Goal: Transaction & Acquisition: Book appointment/travel/reservation

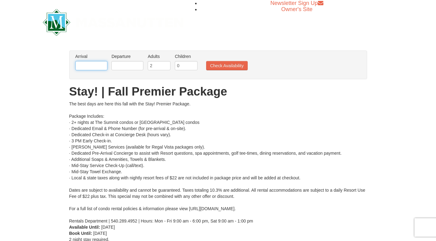
click at [100, 65] on input "text" at bounding box center [91, 65] width 32 height 9
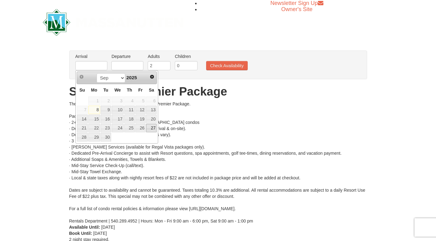
click at [152, 128] on link "27" at bounding box center [151, 128] width 10 height 9
type input "[DATE]"
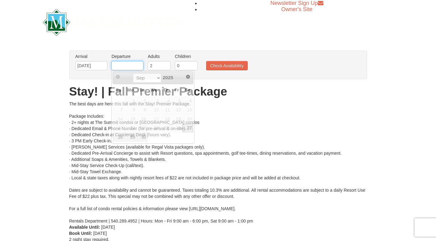
click at [134, 63] on input "text" at bounding box center [127, 65] width 32 height 9
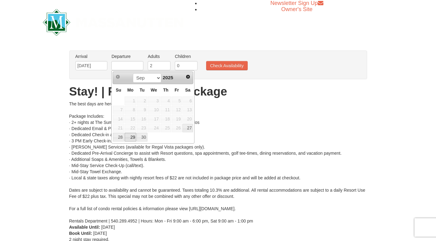
click at [135, 140] on link "29" at bounding box center [131, 137] width 12 height 9
type input "[DATE]"
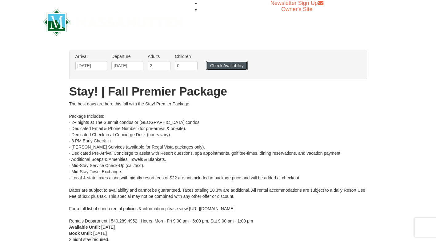
click at [234, 67] on button "Check Availability" at bounding box center [227, 65] width 42 height 9
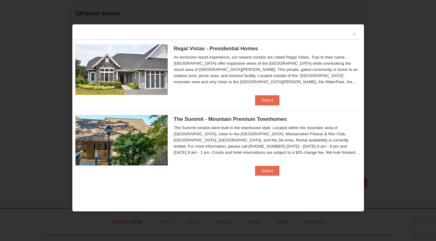
scroll to position [262, 0]
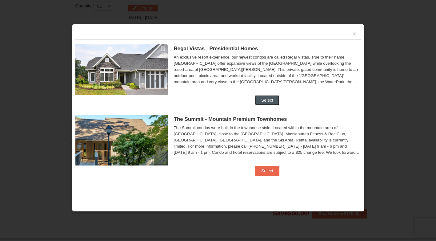
click at [275, 101] on button "Select" at bounding box center [267, 100] width 24 height 10
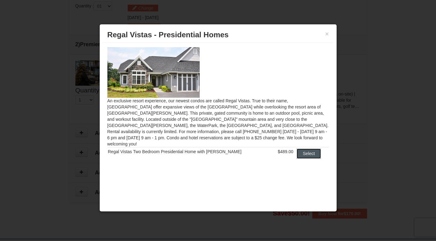
click at [297, 149] on button "Select" at bounding box center [309, 153] width 24 height 10
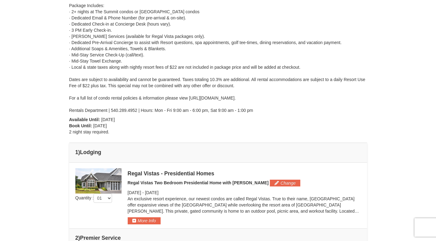
scroll to position [0, 0]
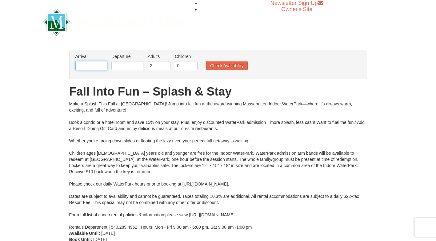
click at [87, 66] on input "text" at bounding box center [91, 65] width 32 height 9
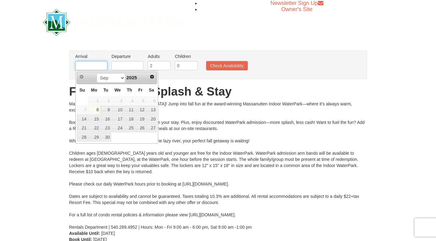
type input "[DATE]"
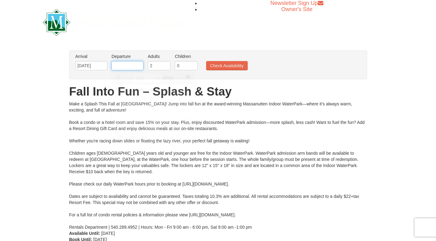
click at [129, 67] on input "text" at bounding box center [127, 65] width 32 height 9
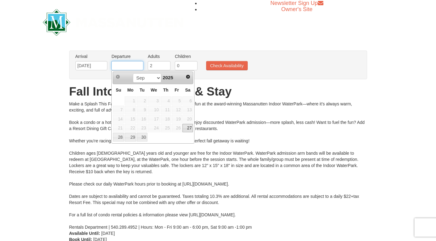
type input "[DATE]"
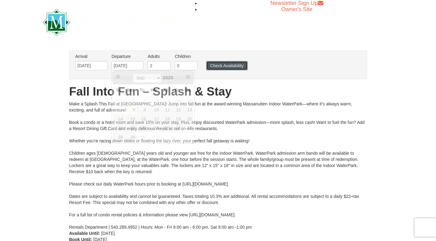
click at [220, 67] on button "Check Availability" at bounding box center [227, 65] width 42 height 9
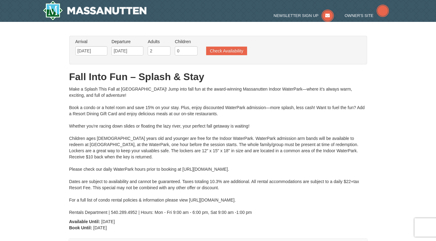
type input "[DATE]"
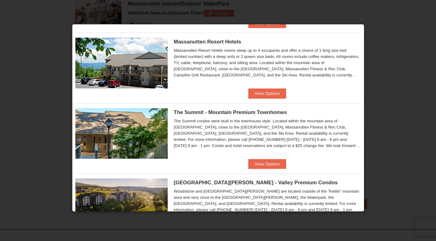
scroll to position [207, 0]
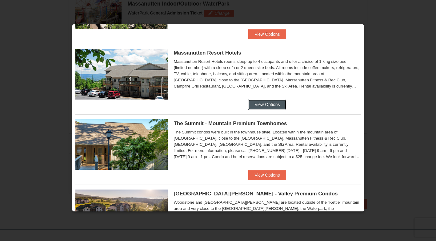
click at [261, 107] on button "View Options" at bounding box center [268, 104] width 38 height 10
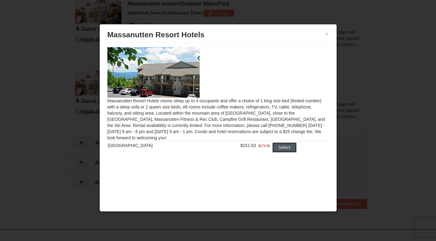
click at [280, 146] on button "Select" at bounding box center [285, 147] width 24 height 10
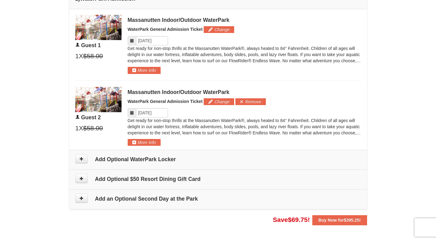
scroll to position [320, 0]
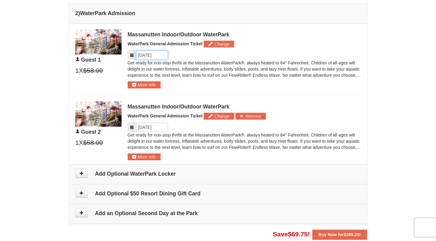
click at [146, 55] on input "Please format dates MM/DD/YYYY" at bounding box center [152, 55] width 32 height 9
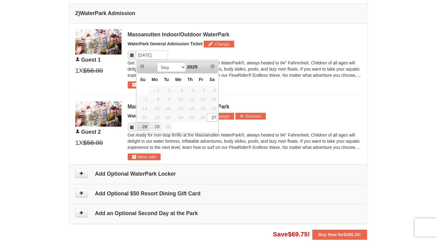
click at [142, 128] on link "28" at bounding box center [143, 126] width 11 height 9
type input "09/28/2025"
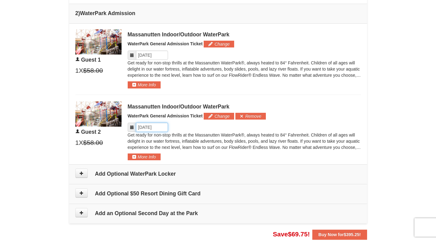
click at [145, 129] on input "Please format dates MM/DD/YYYY" at bounding box center [152, 127] width 32 height 9
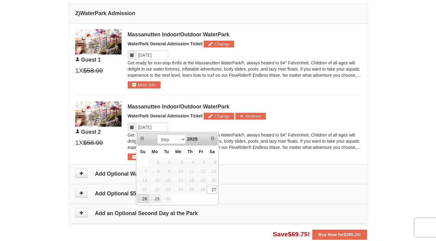
click at [144, 198] on link "28" at bounding box center [143, 198] width 11 height 9
type input "09/28/2025"
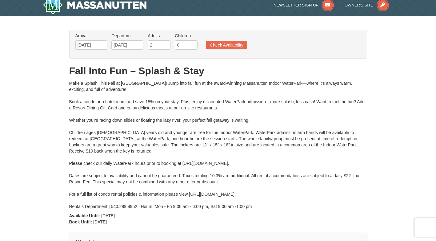
scroll to position [0, 0]
